Goal: Task Accomplishment & Management: Manage account settings

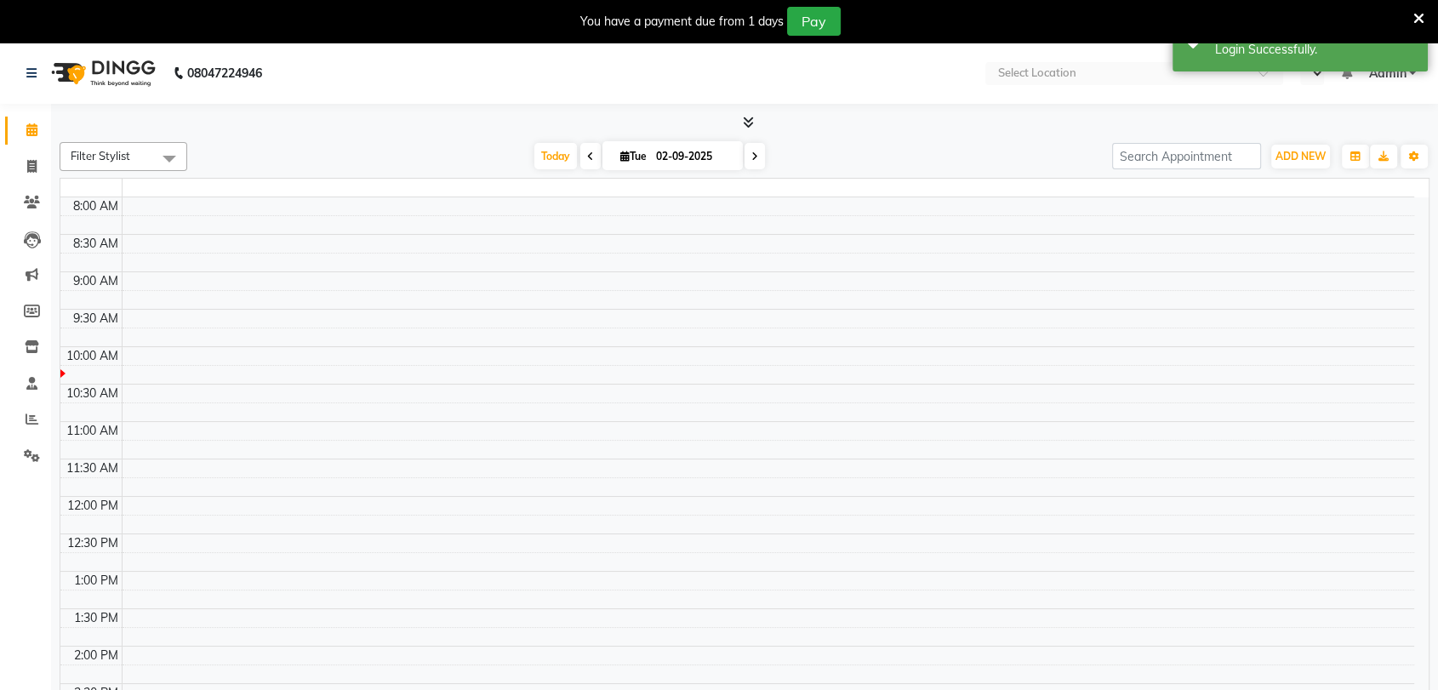
select select "en"
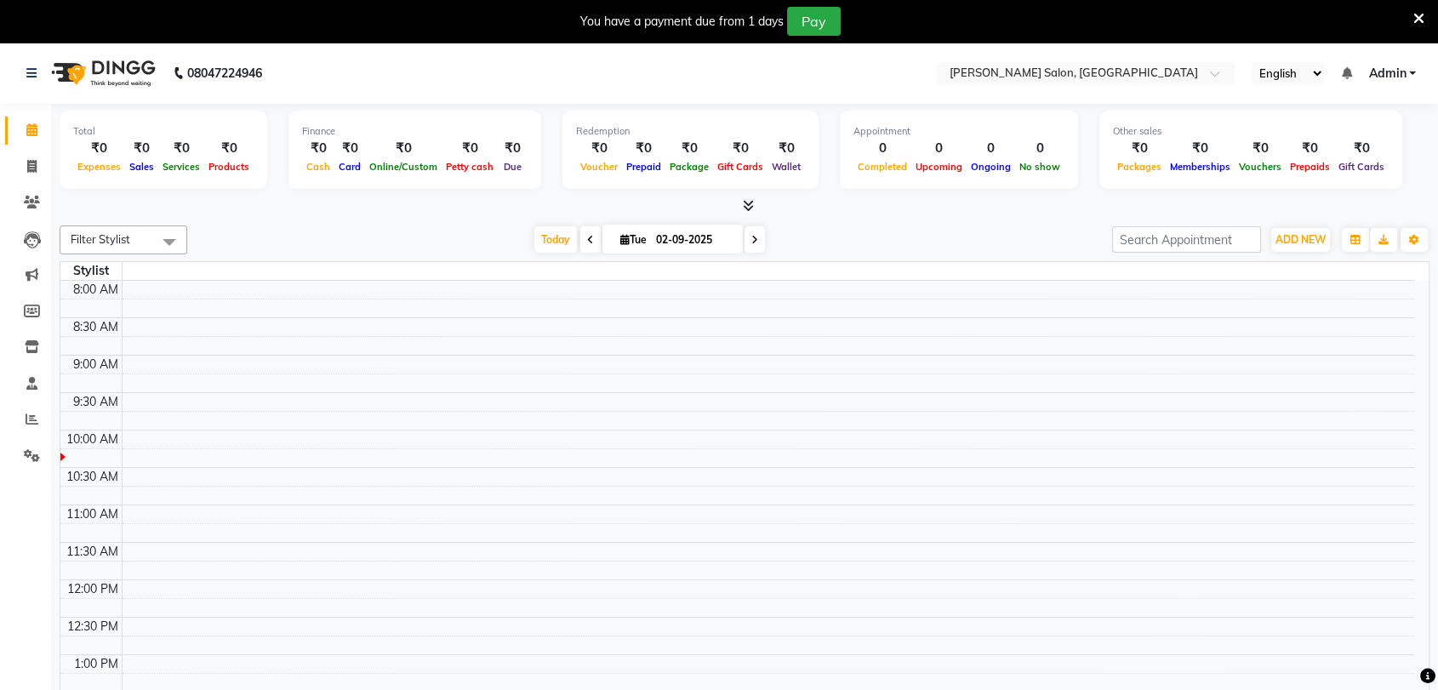
click at [1421, 20] on icon at bounding box center [1418, 18] width 11 height 15
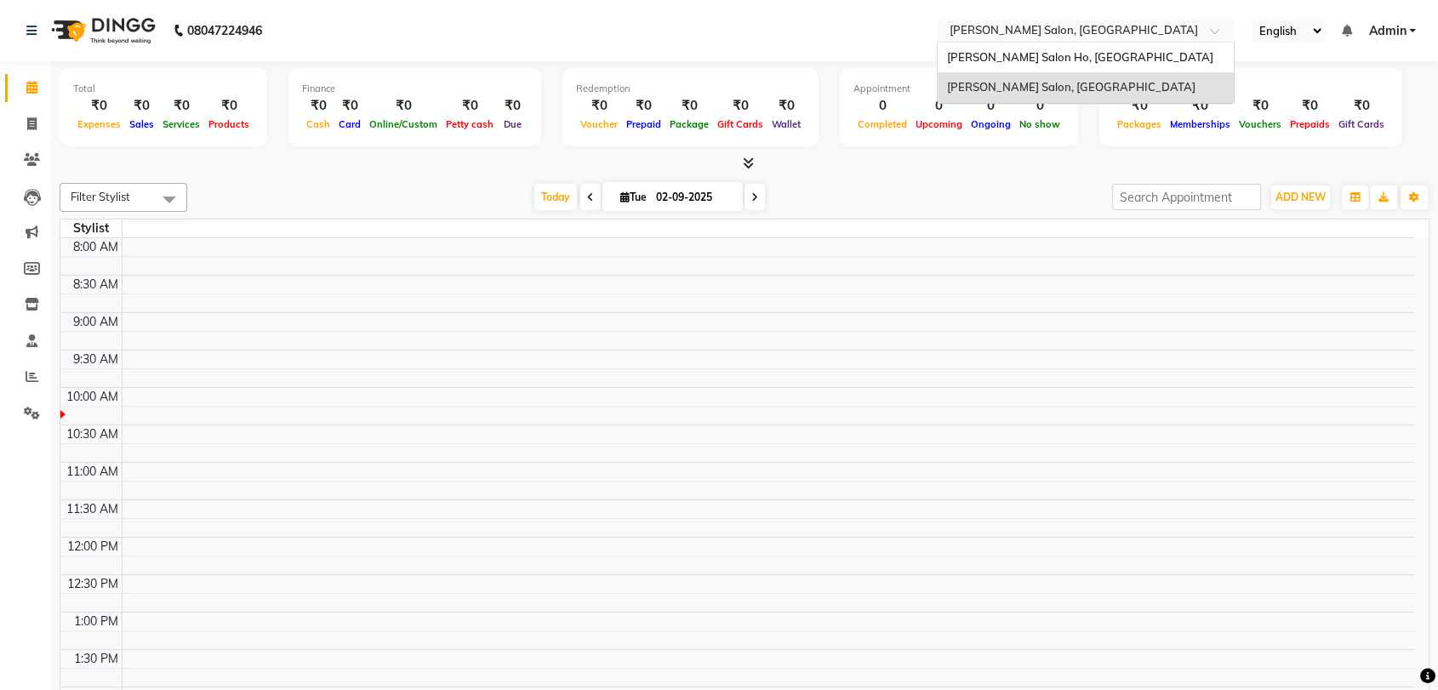
click at [990, 24] on input "text" at bounding box center [1068, 32] width 247 height 17
click at [991, 49] on div "[PERSON_NAME] Salon Ho, [GEOGRAPHIC_DATA]" at bounding box center [1086, 58] width 296 height 31
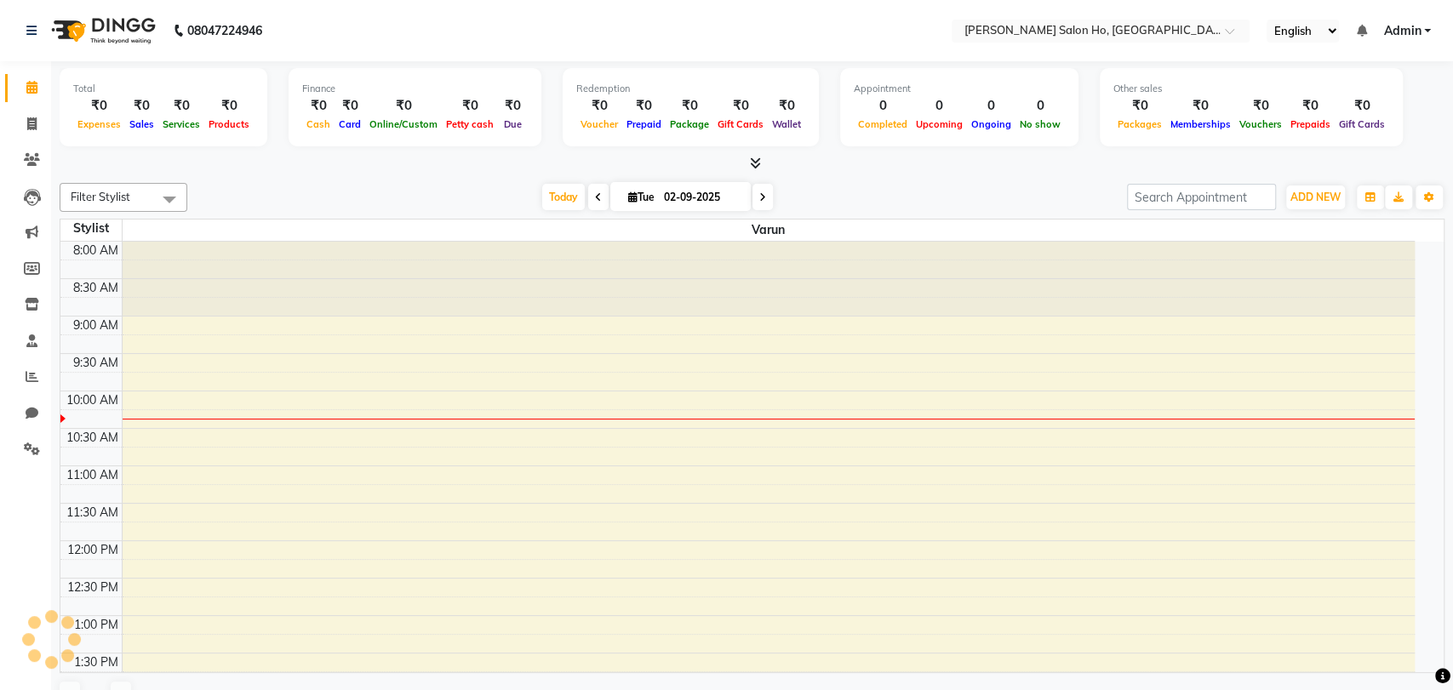
select select "en"
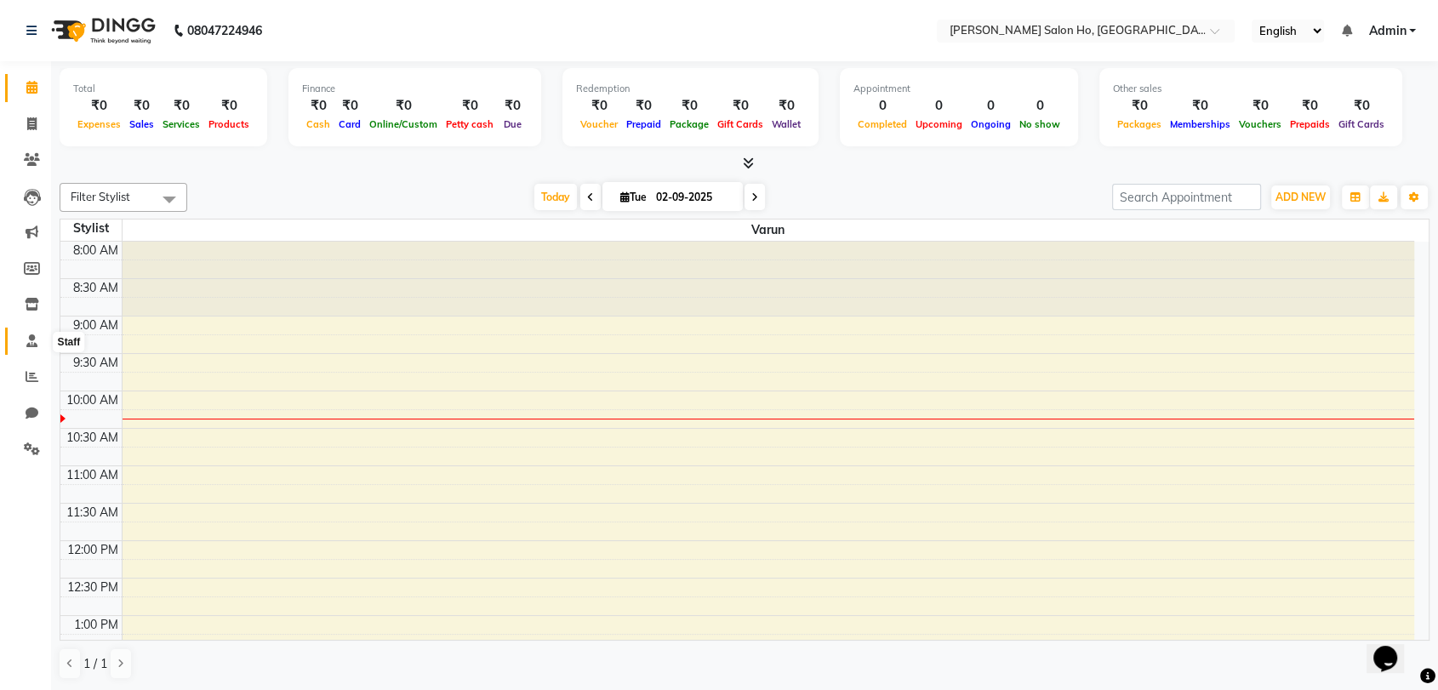
click at [27, 337] on icon at bounding box center [31, 340] width 11 height 13
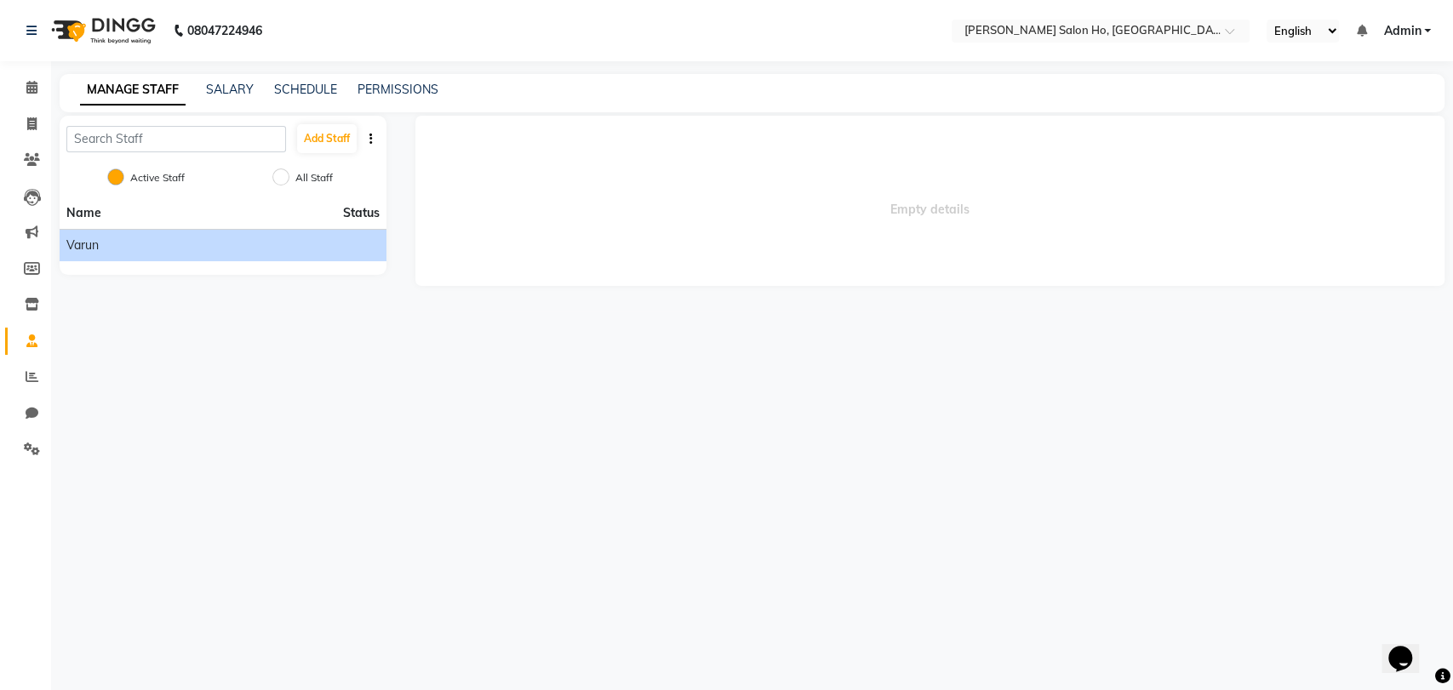
click at [140, 256] on li "Varun" at bounding box center [223, 245] width 327 height 32
click at [143, 256] on li "Varun" at bounding box center [223, 245] width 327 height 32
click at [90, 245] on span "Varun" at bounding box center [82, 246] width 32 height 18
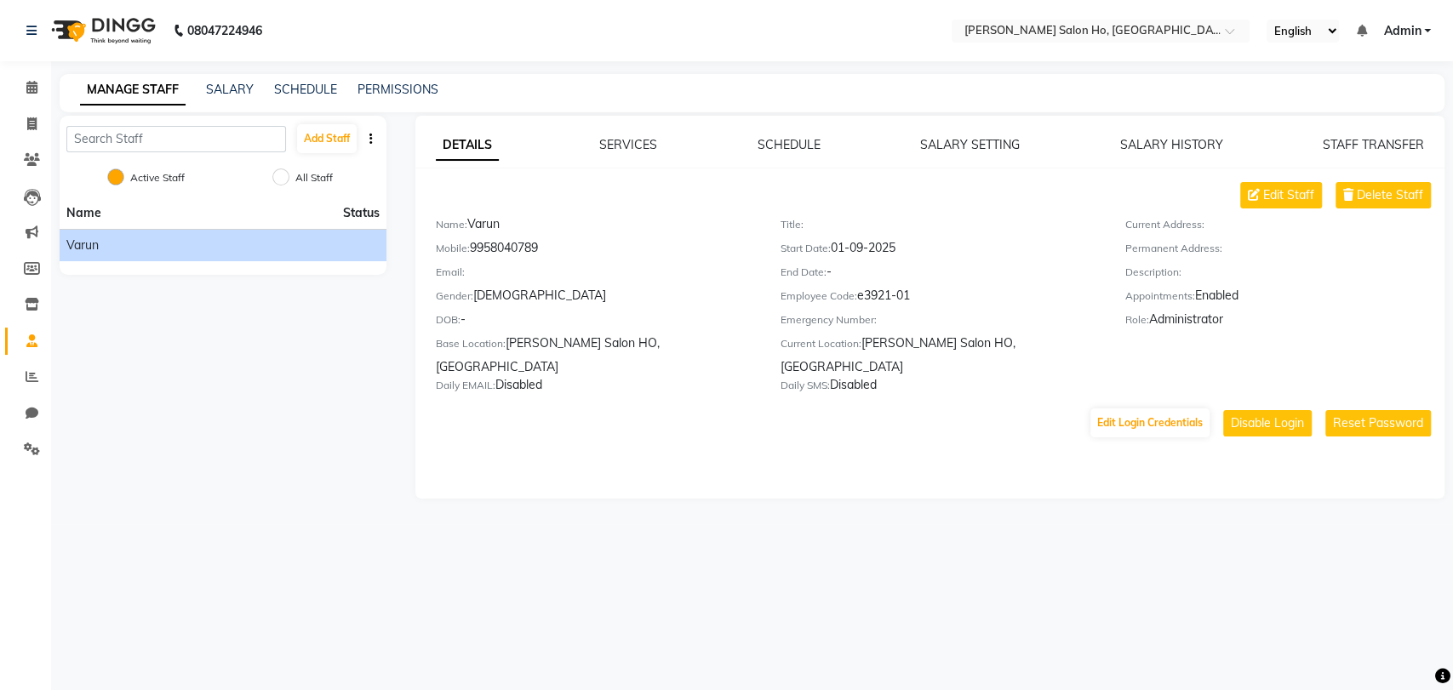
copy div "9958040789"
drag, startPoint x: 472, startPoint y: 243, endPoint x: 553, endPoint y: 247, distance: 80.9
click at [553, 247] on div "Mobile: 9958040789" at bounding box center [595, 251] width 319 height 24
click at [1341, 410] on button "Reset Password" at bounding box center [1378, 423] width 106 height 26
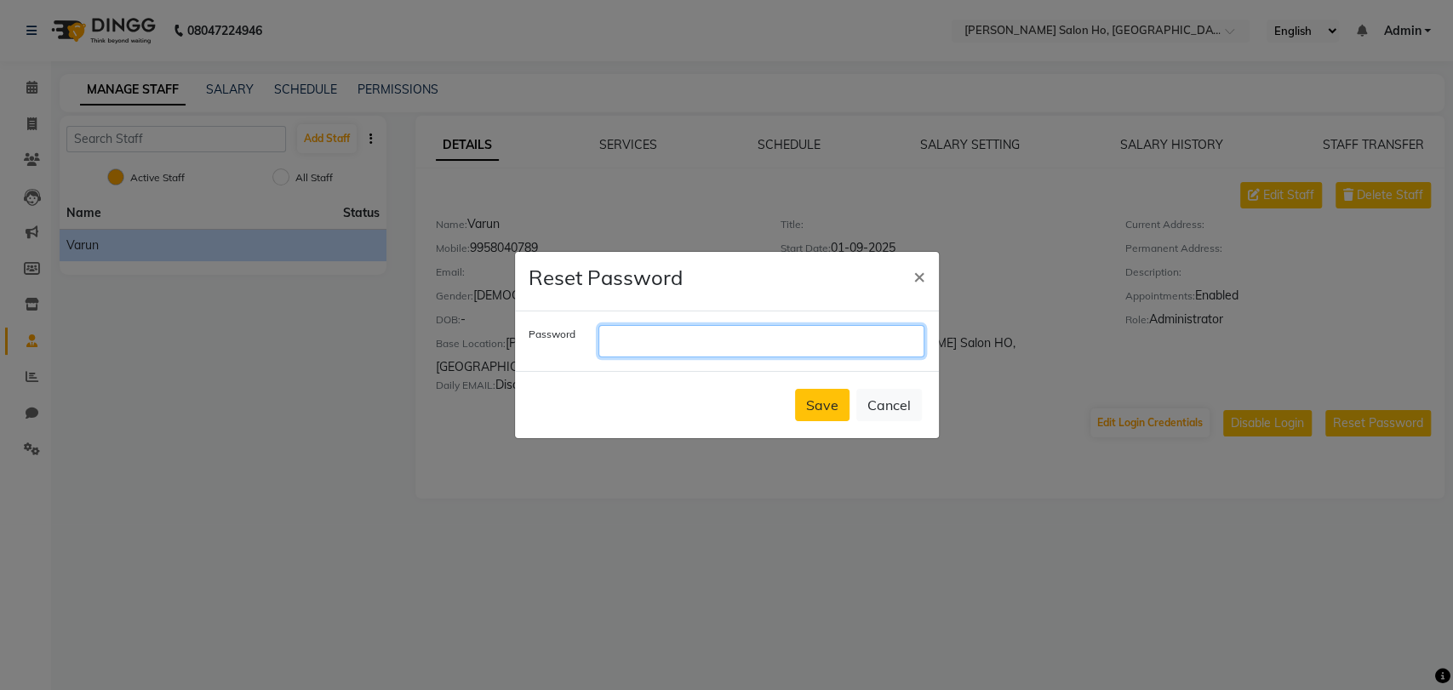
click at [861, 339] on input "text" at bounding box center [761, 341] width 326 height 32
paste input "9958040789"
type input "9958040789"
click at [821, 410] on button "Save" at bounding box center [822, 405] width 54 height 32
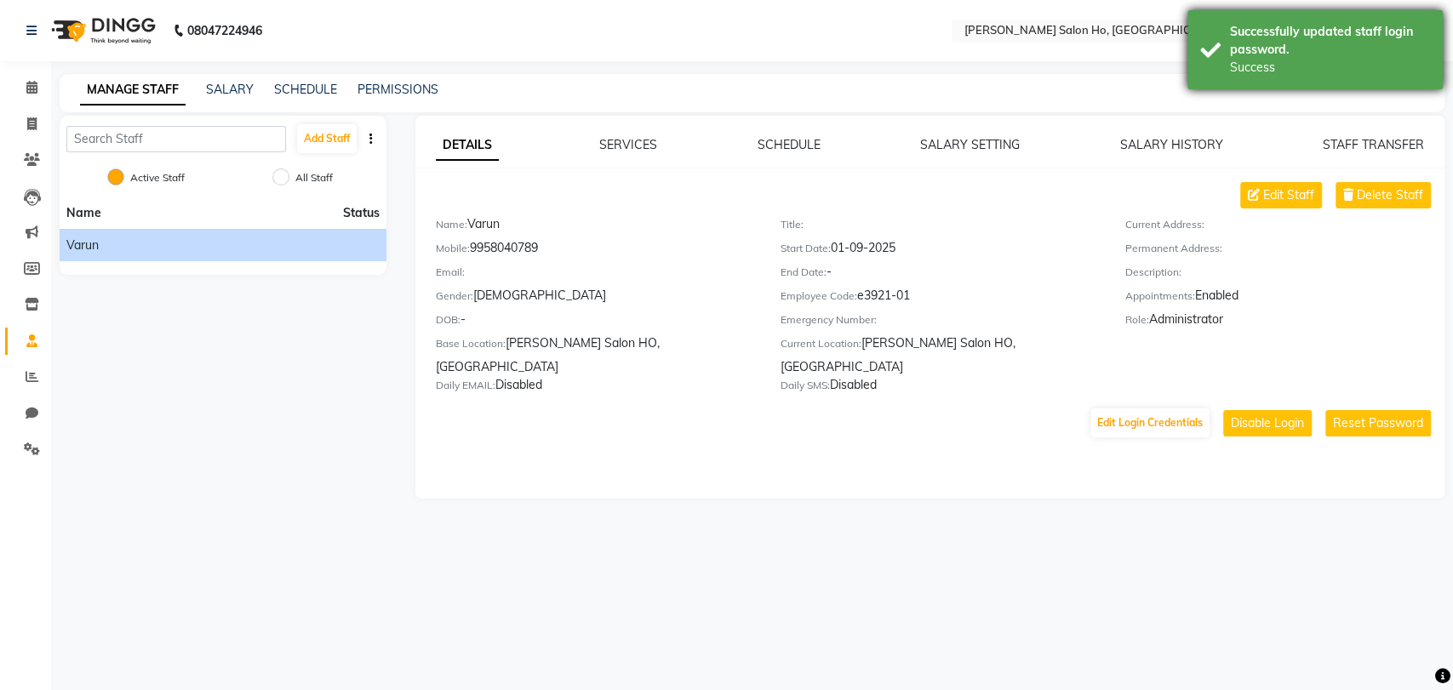
click at [1399, 80] on div "Successfully updated staff login password. Success" at bounding box center [1314, 49] width 255 height 79
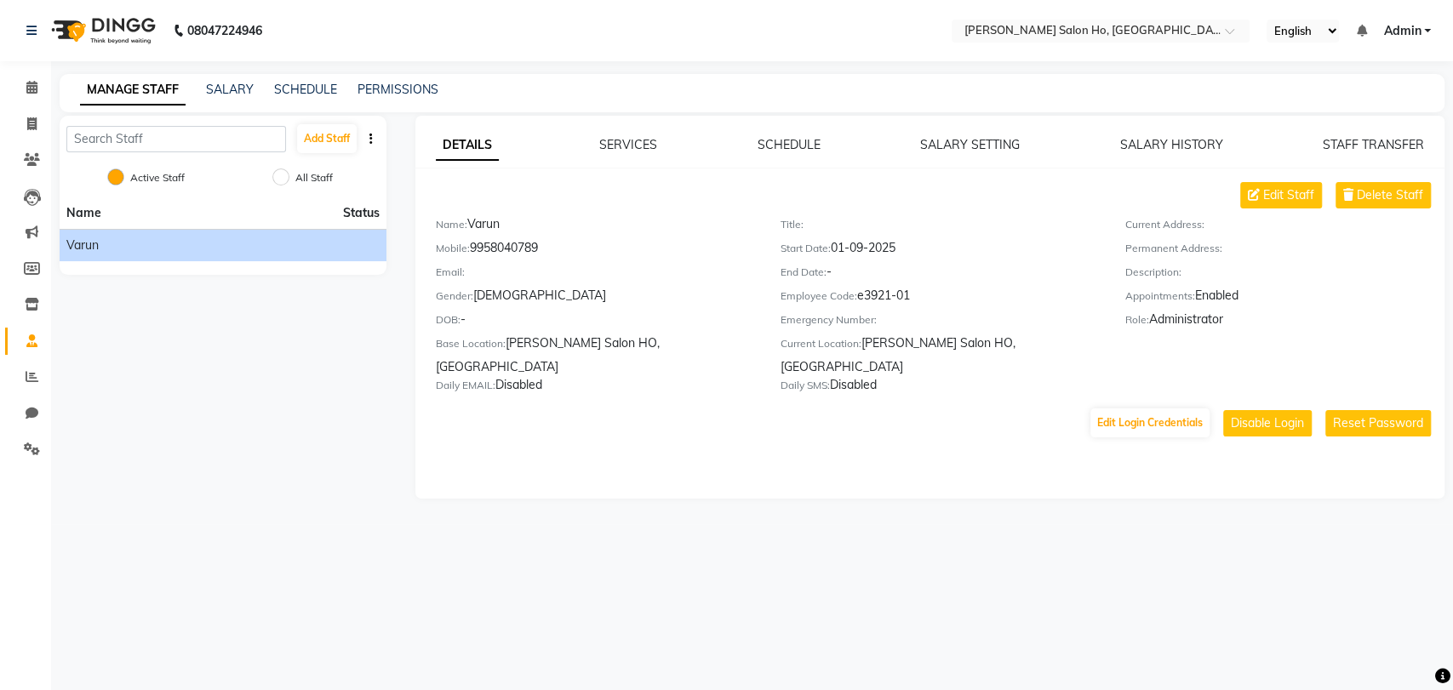
click at [1407, 36] on span "Admin" at bounding box center [1401, 31] width 37 height 18
click at [1362, 108] on link "Sign out" at bounding box center [1343, 117] width 156 height 26
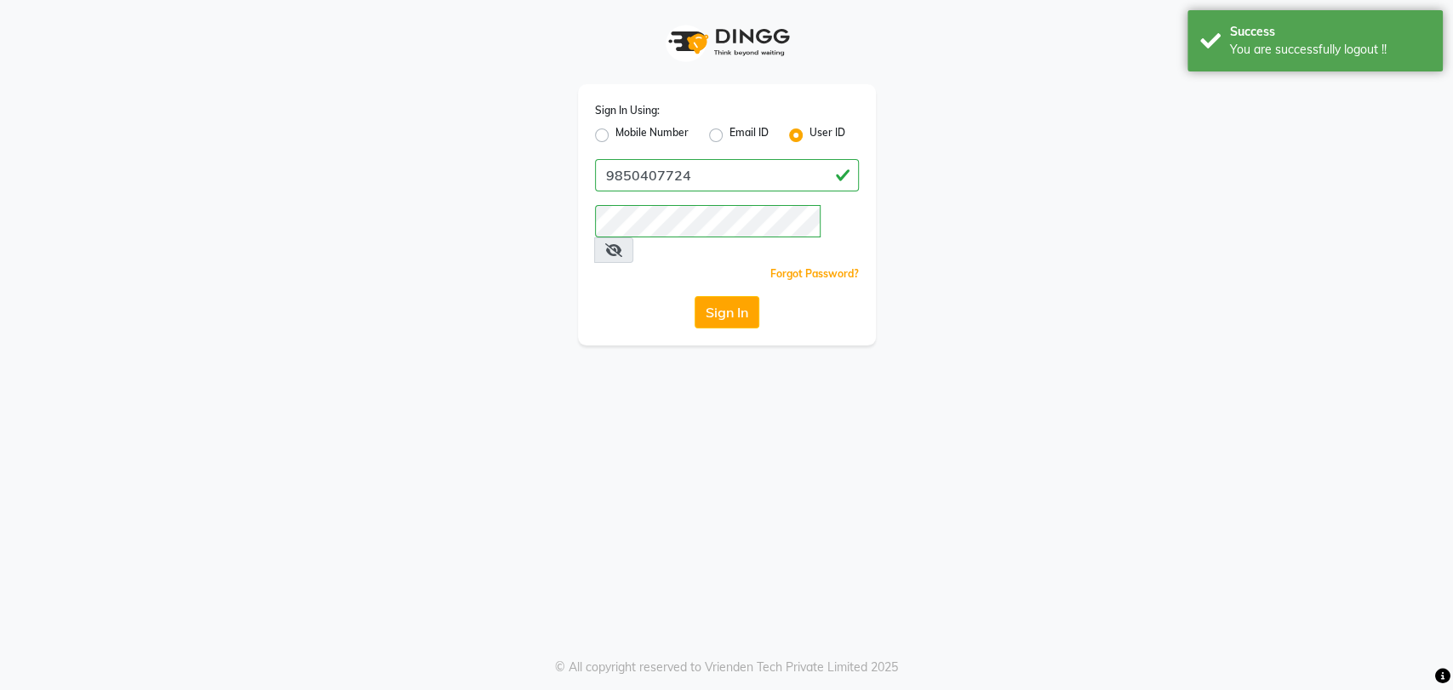
click at [615, 134] on label "Mobile Number" at bounding box center [651, 135] width 73 height 20
click at [615, 134] on input "Mobile Number" at bounding box center [620, 130] width 11 height 11
radio input "true"
radio input "false"
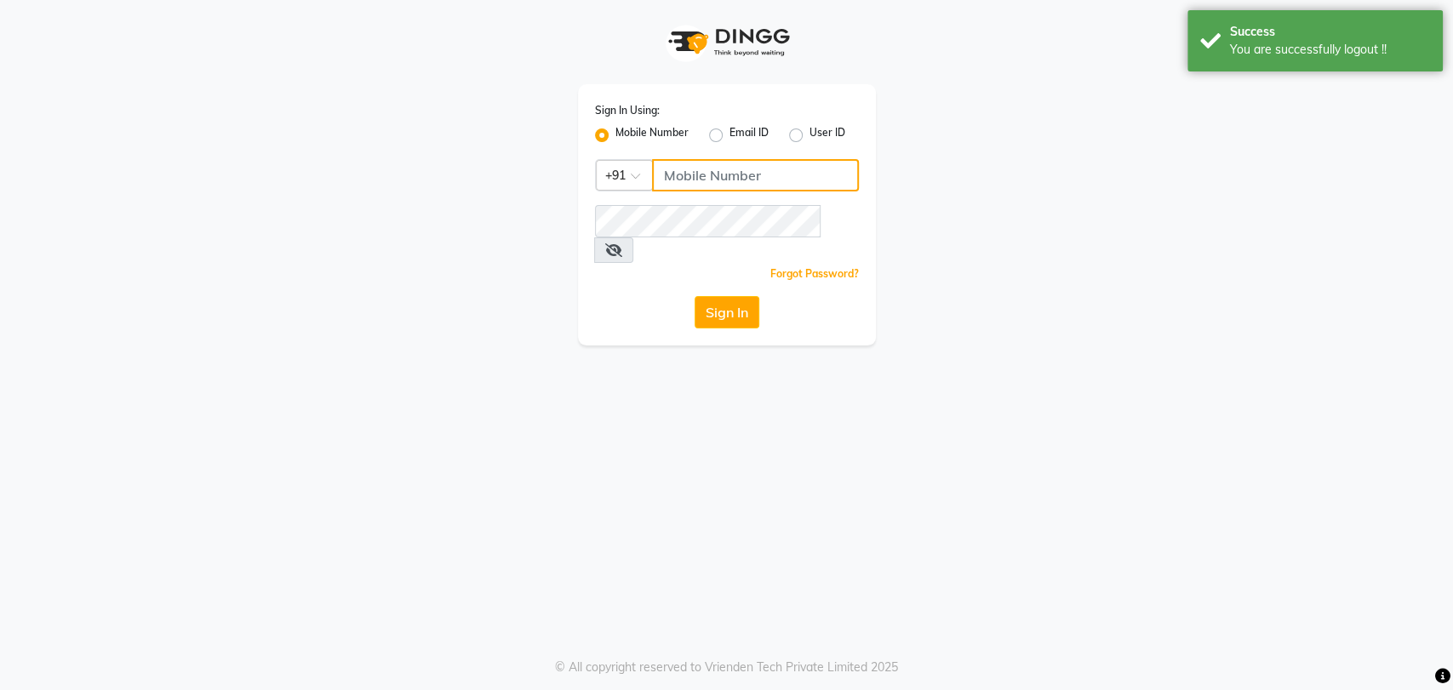
paste input "9958040789"
click at [682, 176] on input "9958040789" at bounding box center [755, 175] width 207 height 32
type input "9958040789"
click at [665, 203] on div "Sign In Using: Mobile Number Email ID User ID Country Code × +91 9958040789 Rem…" at bounding box center [727, 214] width 298 height 261
drag, startPoint x: 659, startPoint y: 272, endPoint x: 703, endPoint y: 277, distance: 43.7
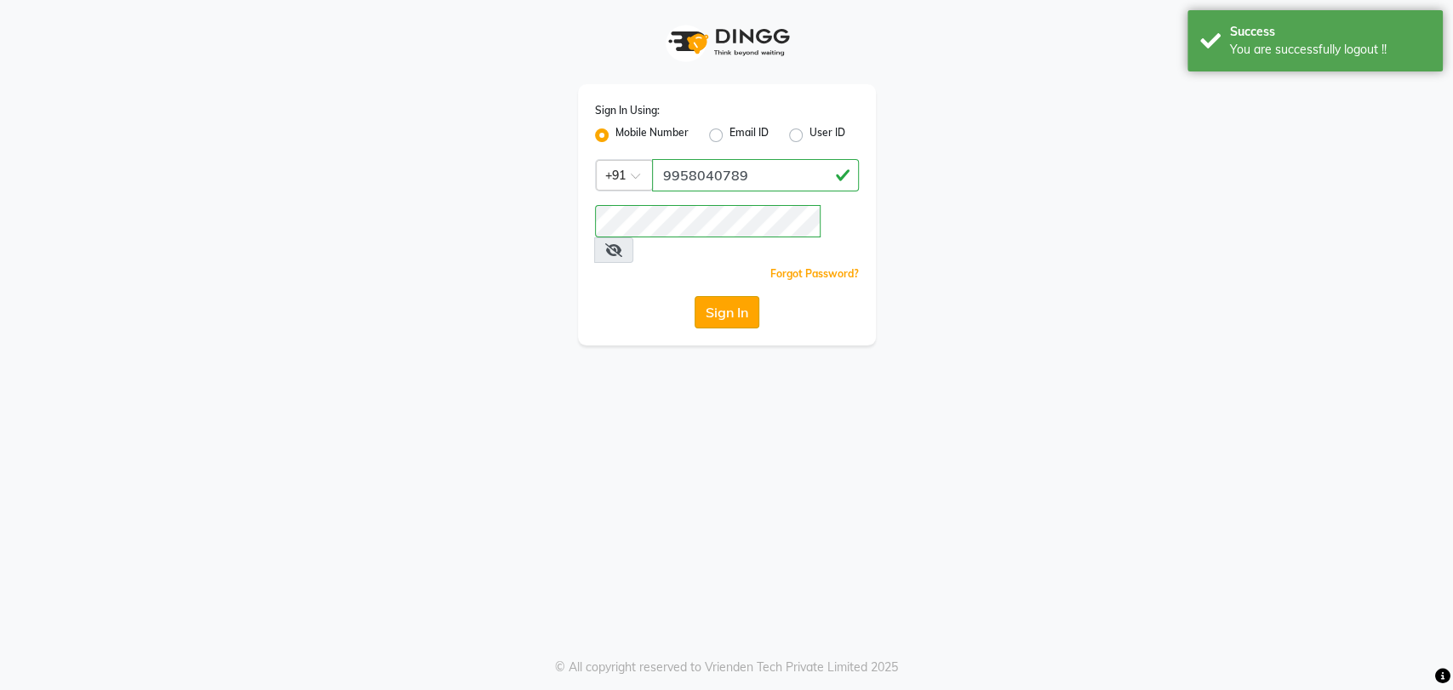
click at [703, 296] on div "Sign In" at bounding box center [727, 312] width 264 height 32
click at [703, 296] on button "Sign In" at bounding box center [726, 312] width 65 height 32
